Goal: Information Seeking & Learning: Learn about a topic

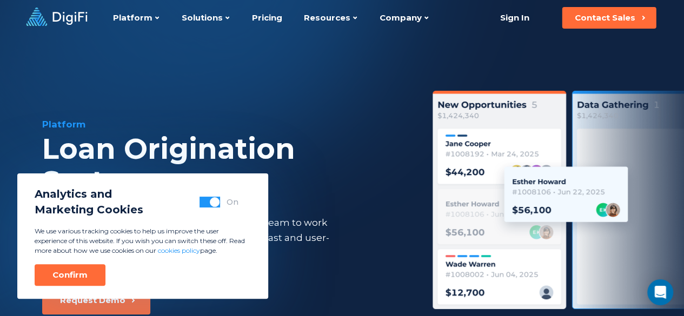
click at [200, 203] on button "button" at bounding box center [210, 202] width 21 height 11
click at [88, 286] on button "Confirm" at bounding box center [70, 276] width 71 height 22
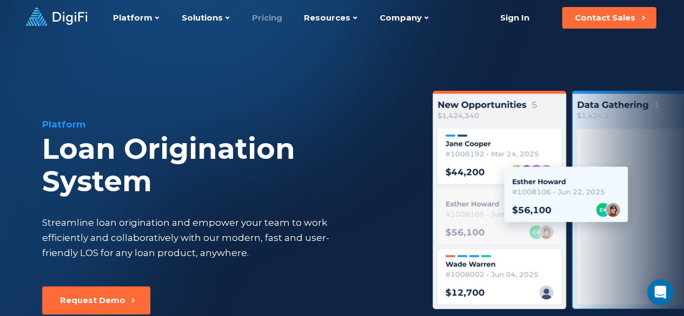
click at [273, 24] on link "Pricing" at bounding box center [267, 18] width 30 height 36
